Goal: Task Accomplishment & Management: Use online tool/utility

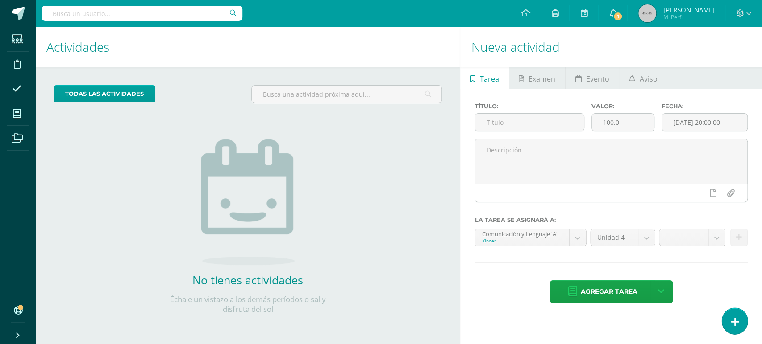
click at [732, 322] on icon at bounding box center [734, 322] width 8 height 10
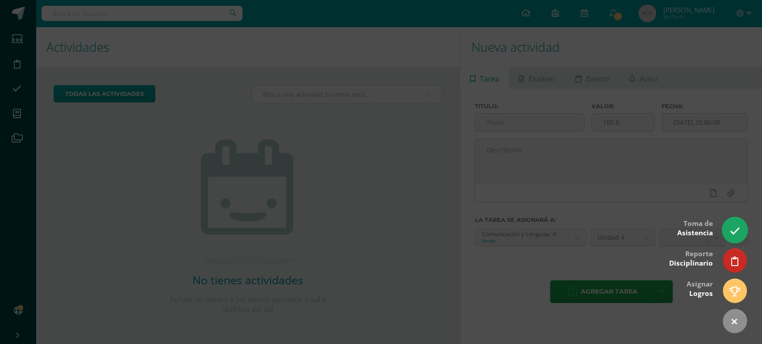
click at [732, 228] on icon at bounding box center [734, 231] width 10 height 10
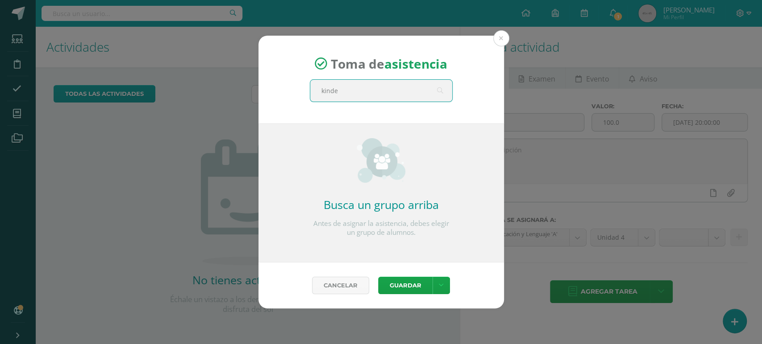
type input "kinder"
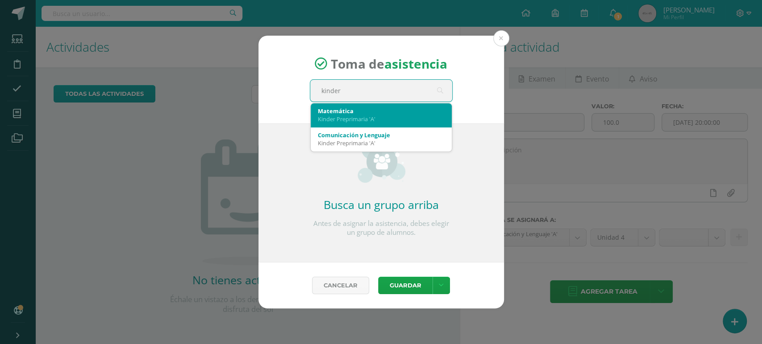
click at [361, 112] on div "Matemática" at bounding box center [381, 111] width 127 height 8
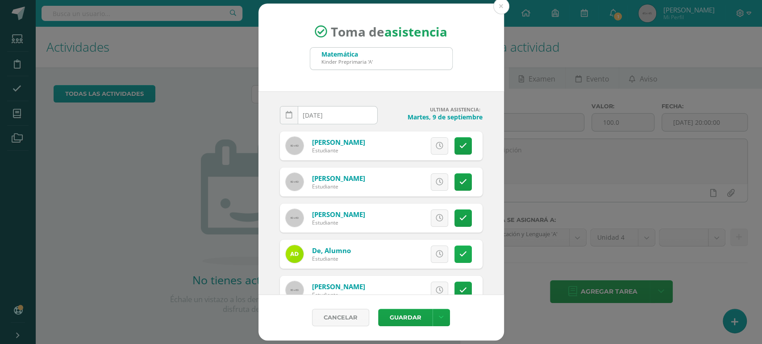
click at [459, 252] on icon at bounding box center [463, 255] width 8 height 8
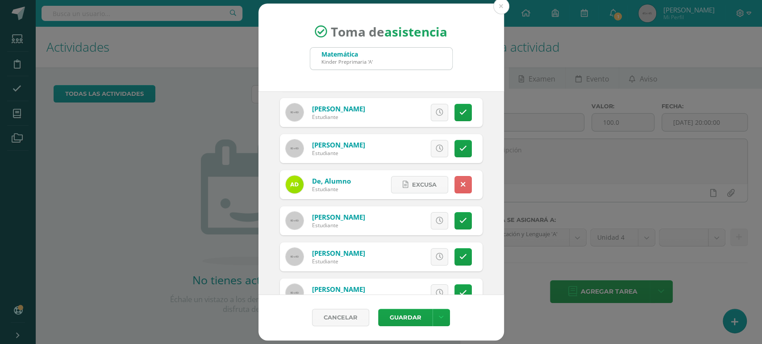
scroll to position [97, 0]
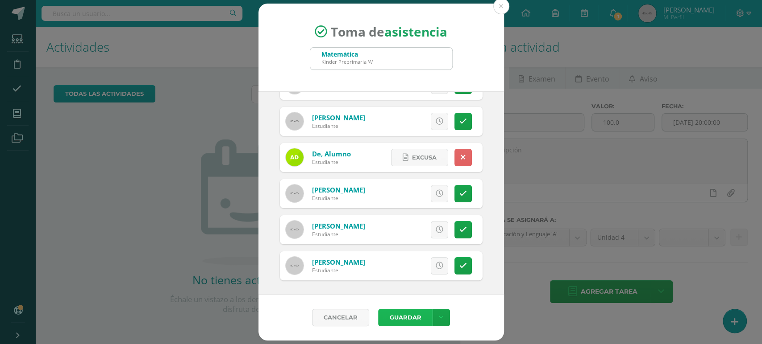
click at [394, 318] on button "Guardar" at bounding box center [405, 317] width 54 height 17
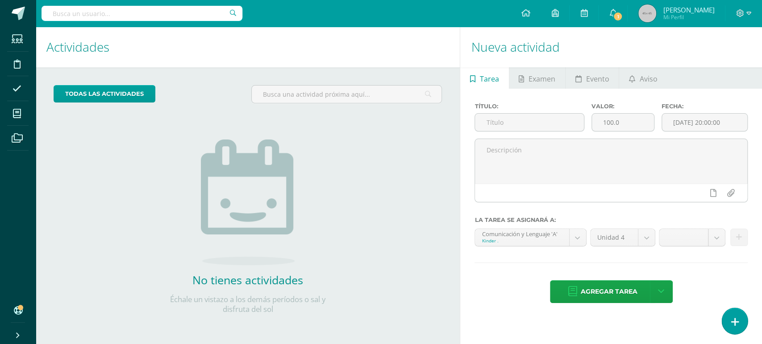
click at [730, 320] on icon at bounding box center [734, 322] width 8 height 10
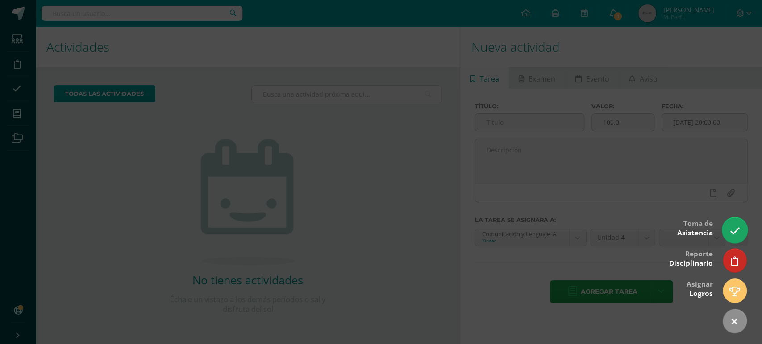
click at [733, 236] on icon at bounding box center [734, 231] width 10 height 10
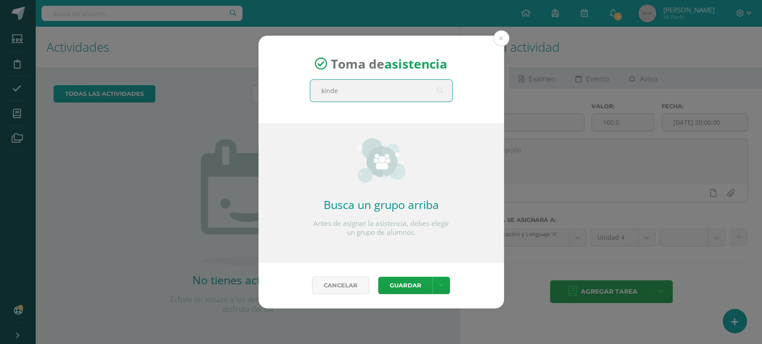
type input "kinder"
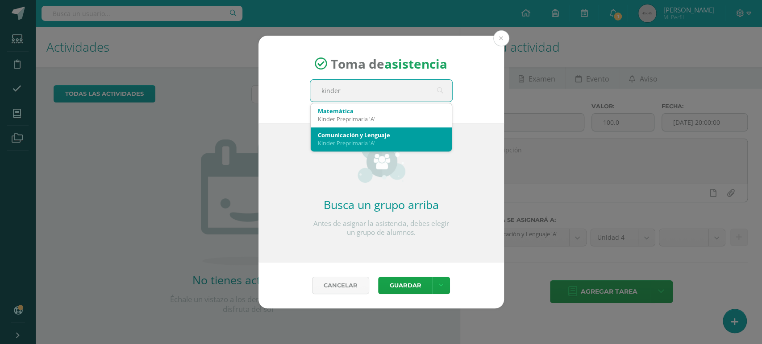
click at [387, 138] on div "Comunicación y Lenguaje" at bounding box center [381, 135] width 127 height 8
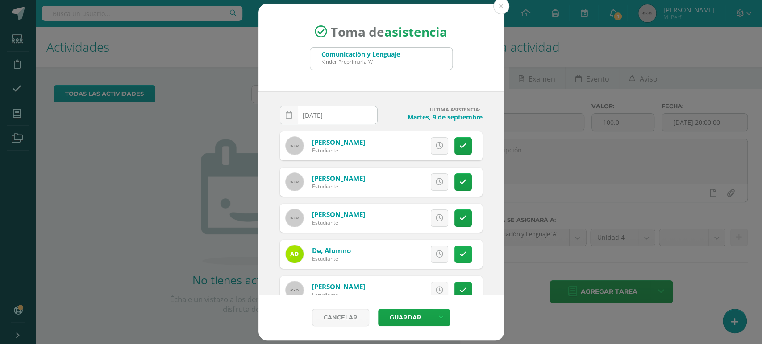
click at [459, 253] on icon at bounding box center [463, 255] width 8 height 8
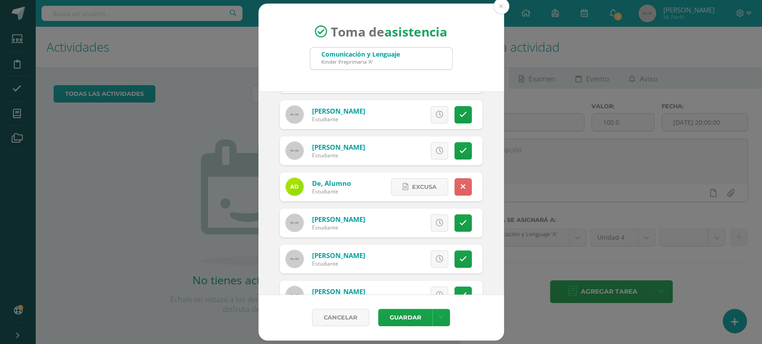
scroll to position [97, 0]
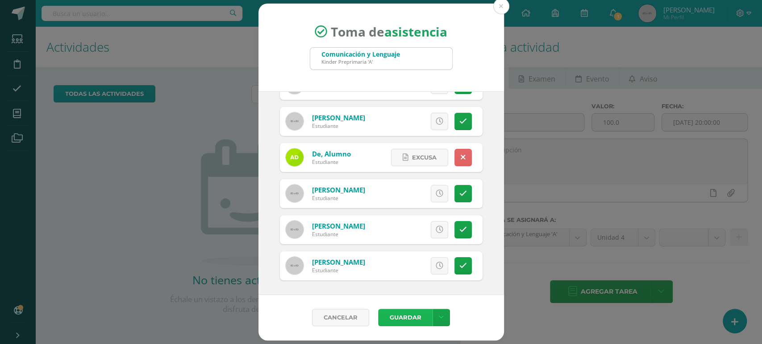
click at [400, 316] on button "Guardar" at bounding box center [405, 317] width 54 height 17
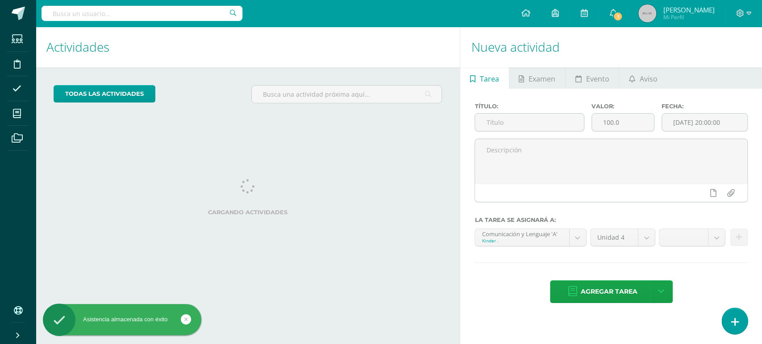
click at [745, 319] on link at bounding box center [733, 321] width 25 height 26
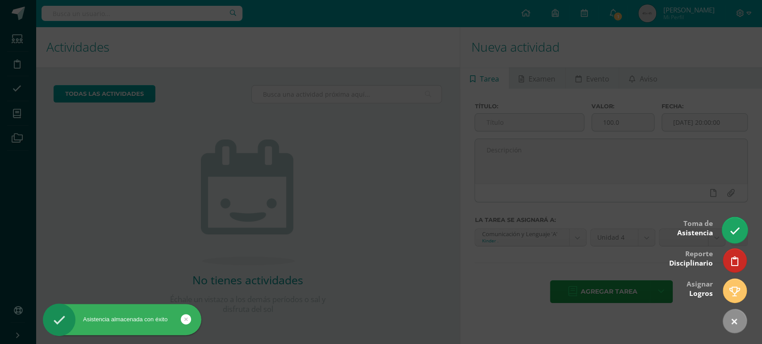
click at [735, 226] on icon at bounding box center [734, 231] width 10 height 10
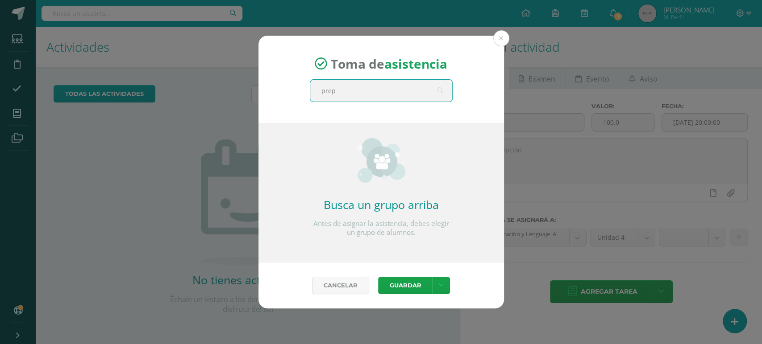
type input "prepa"
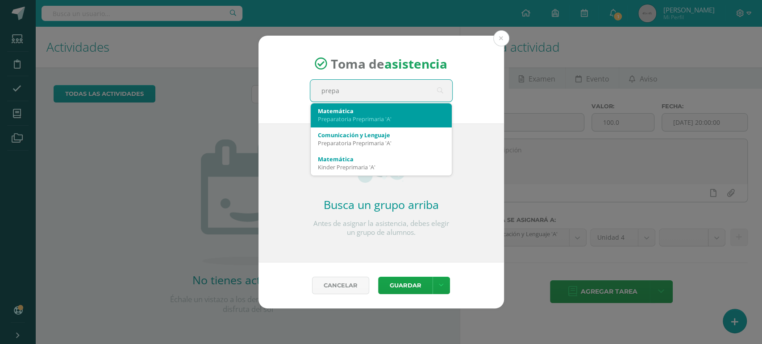
click at [352, 116] on div "Preparatoria Preprimaria 'A'" at bounding box center [381, 119] width 127 height 8
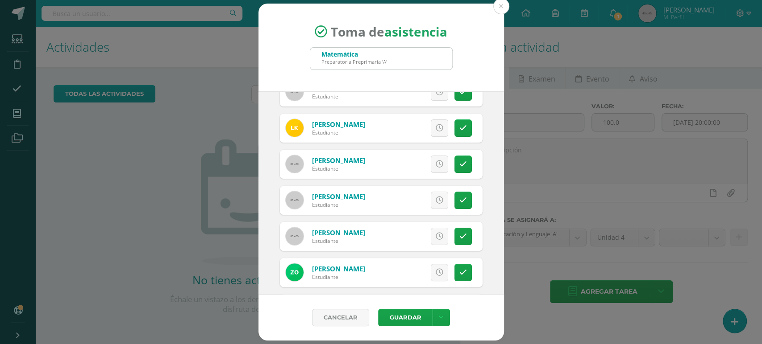
scroll to position [131, 0]
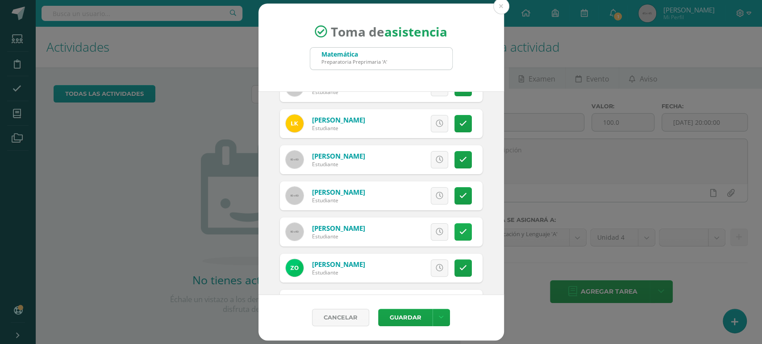
click at [459, 232] on icon at bounding box center [463, 232] width 8 height 8
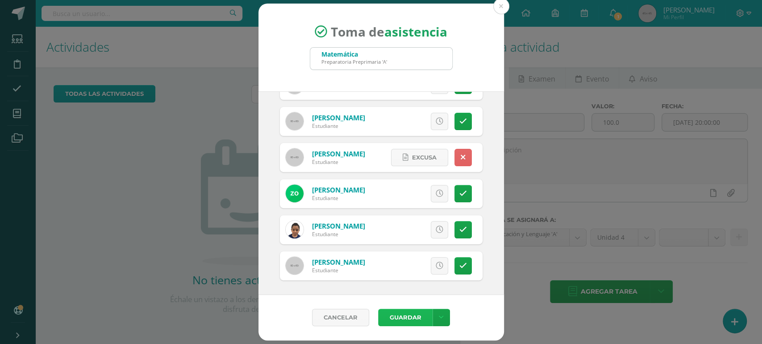
click at [404, 319] on button "Guardar" at bounding box center [405, 317] width 54 height 17
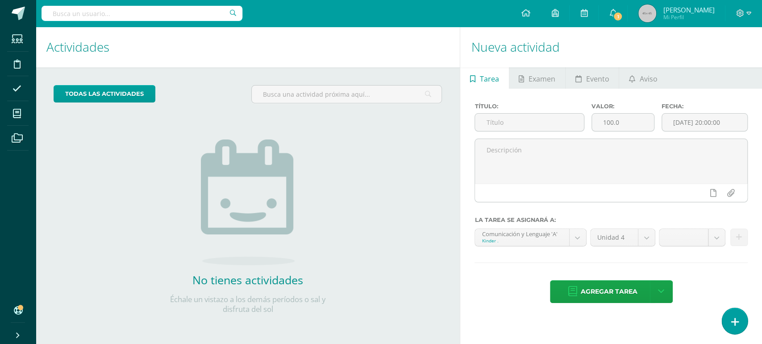
click at [736, 325] on icon at bounding box center [734, 322] width 8 height 10
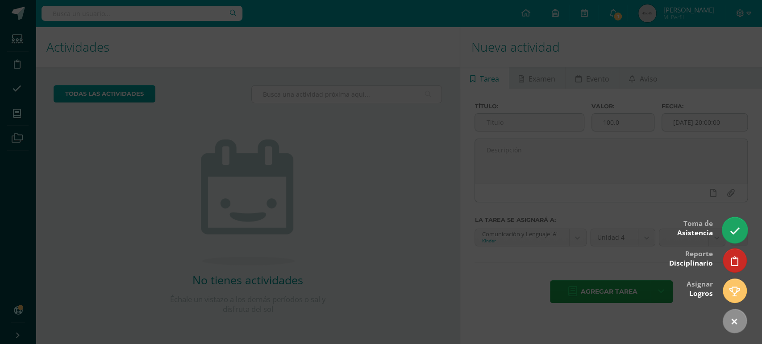
click at [735, 230] on icon at bounding box center [734, 231] width 10 height 10
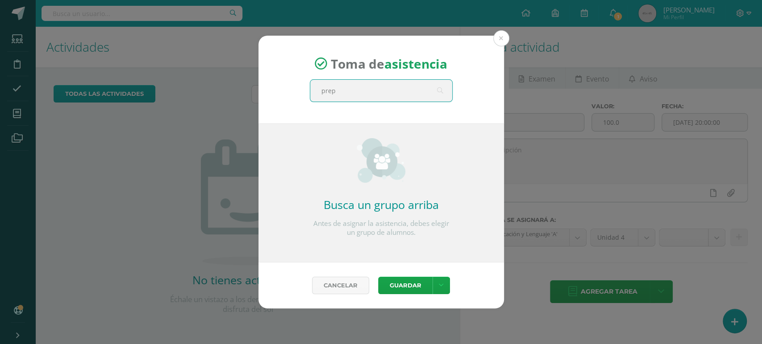
type input "prepa"
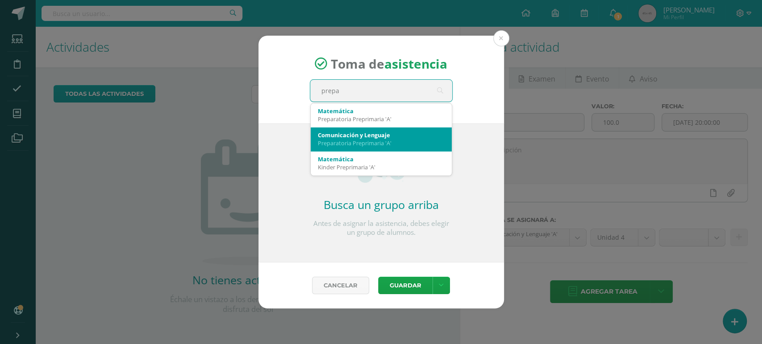
click at [393, 135] on div "Comunicación y Lenguaje" at bounding box center [381, 135] width 127 height 8
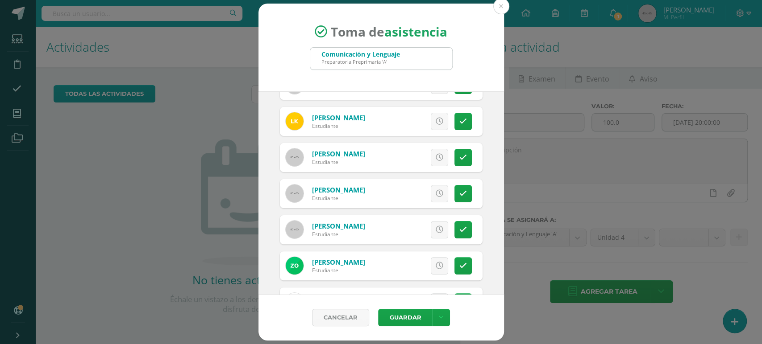
scroll to position [178, 0]
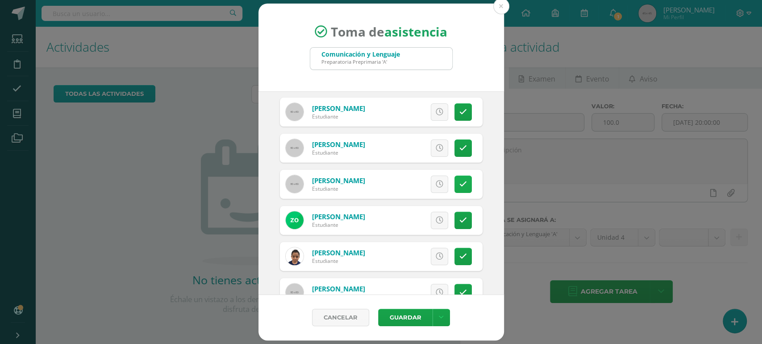
click at [459, 181] on link at bounding box center [462, 184] width 17 height 17
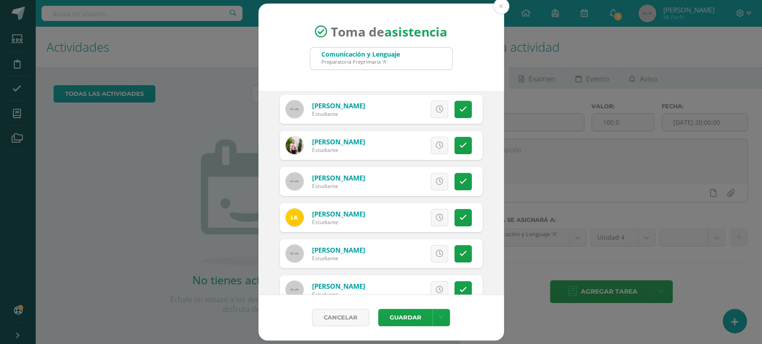
scroll to position [0, 0]
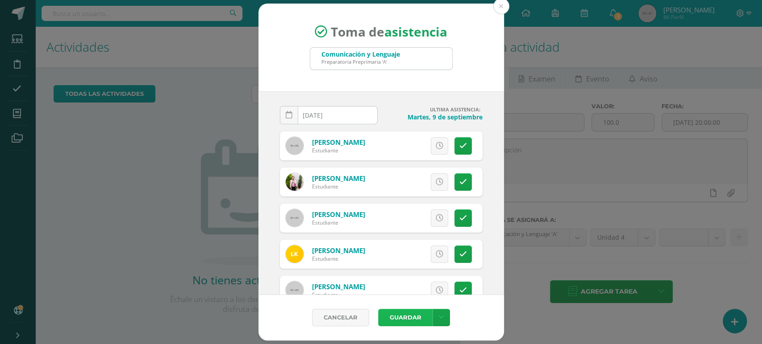
click at [397, 322] on button "Guardar" at bounding box center [405, 317] width 54 height 17
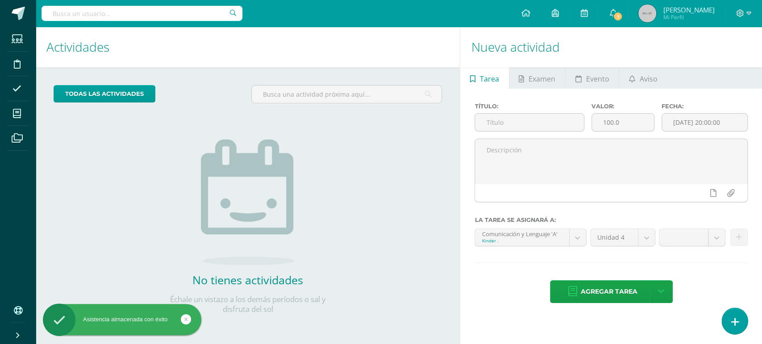
click at [738, 325] on link at bounding box center [733, 321] width 25 height 26
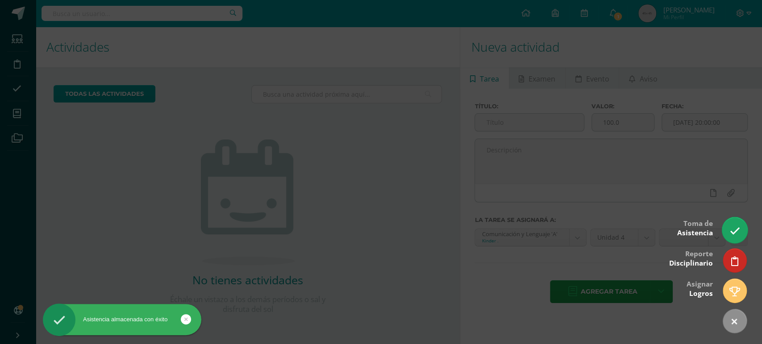
click at [733, 223] on link at bounding box center [733, 230] width 25 height 26
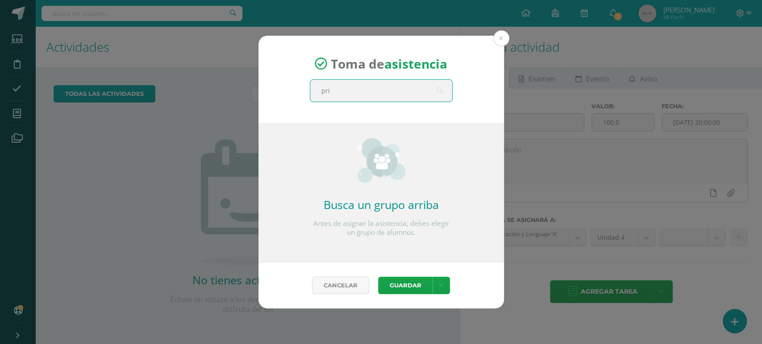
type input "prim"
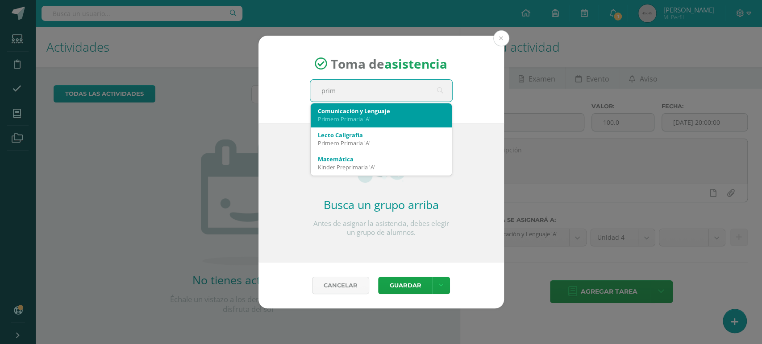
click at [391, 110] on div "Comunicación y Lenguaje" at bounding box center [381, 111] width 127 height 8
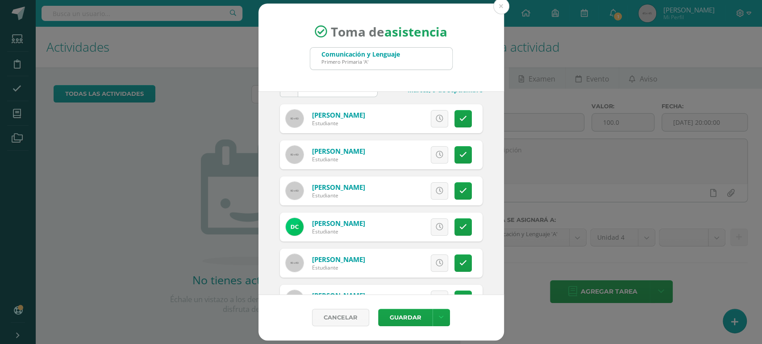
scroll to position [32, 0]
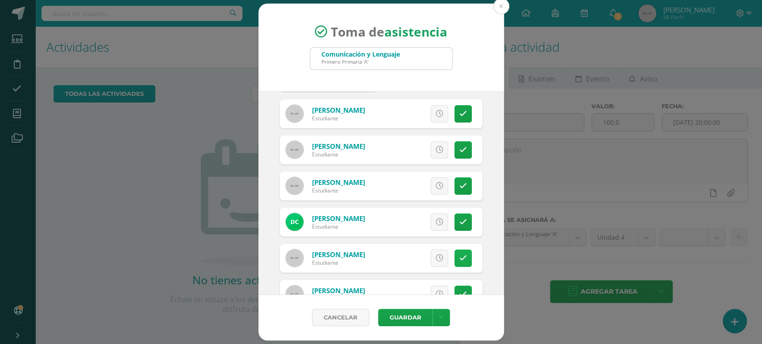
click at [456, 264] on link at bounding box center [462, 258] width 17 height 17
click at [403, 313] on button "Guardar" at bounding box center [405, 317] width 54 height 17
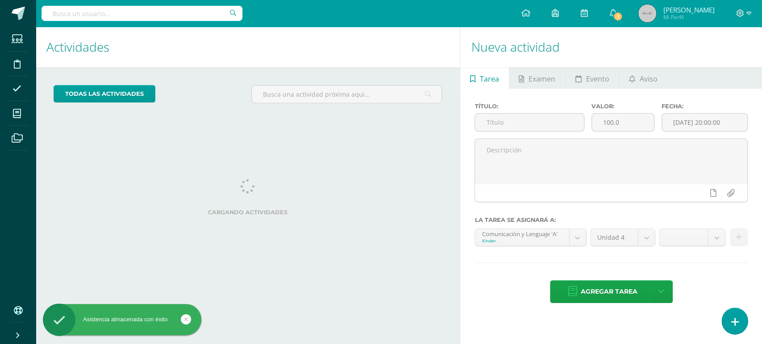
click at [739, 323] on link at bounding box center [733, 321] width 25 height 26
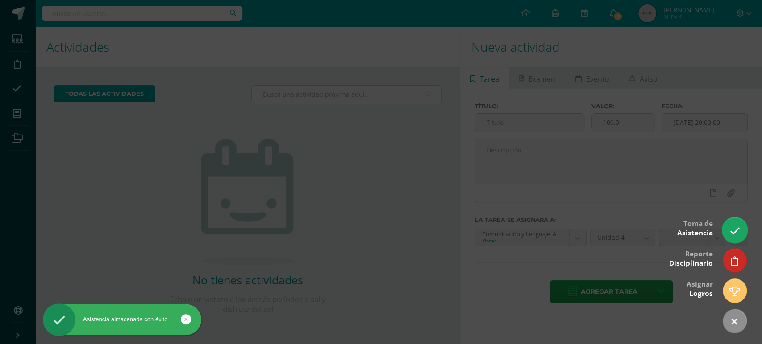
click at [732, 227] on icon at bounding box center [734, 231] width 10 height 10
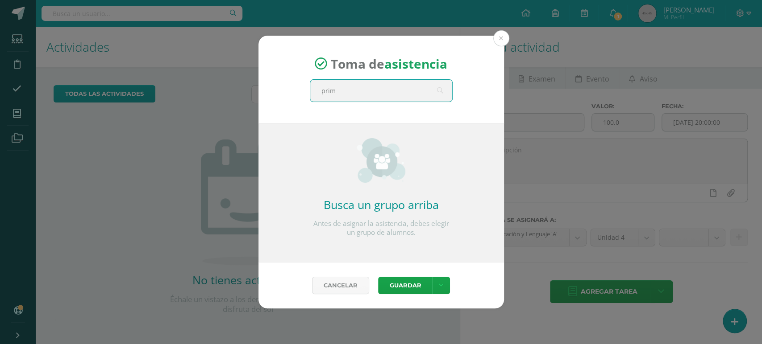
type input "prime"
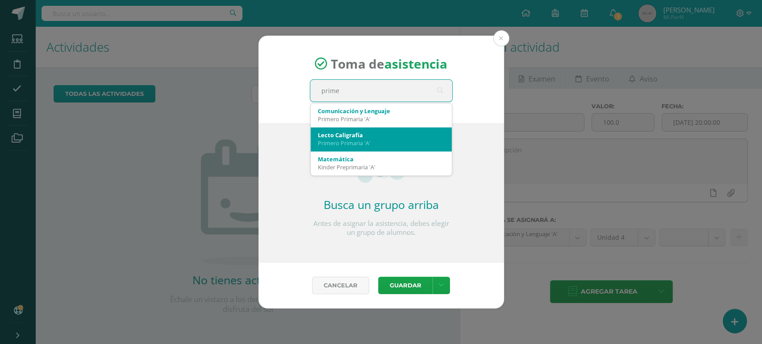
click at [381, 138] on div "Lecto Caligrafía" at bounding box center [381, 135] width 127 height 8
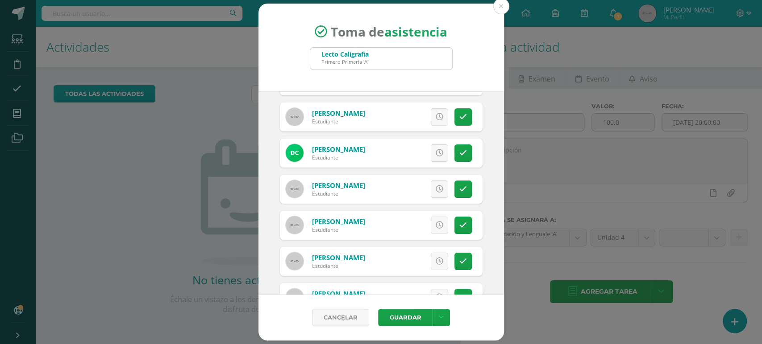
scroll to position [104, 0]
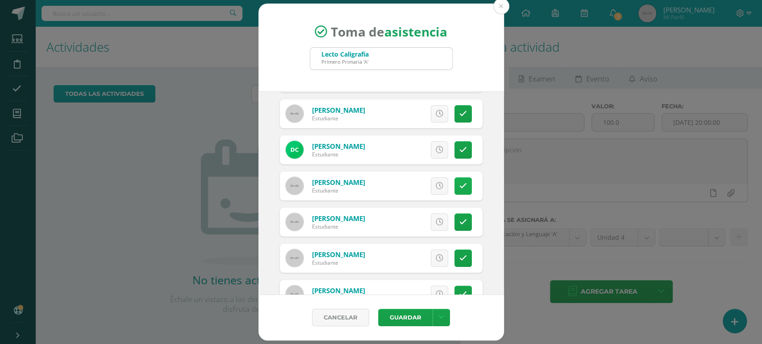
click at [459, 182] on icon at bounding box center [463, 186] width 8 height 8
click at [386, 321] on button "Guardar" at bounding box center [405, 317] width 54 height 17
